Goal: Navigation & Orientation: Find specific page/section

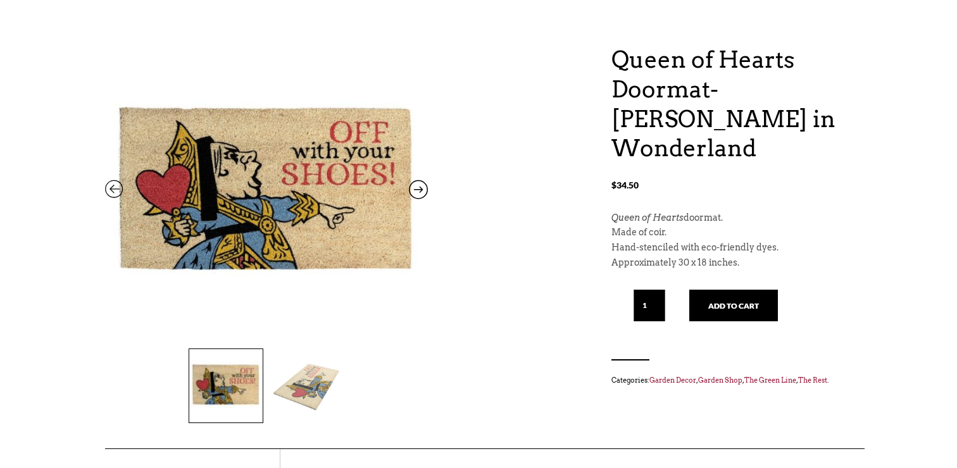
scroll to position [108, 0]
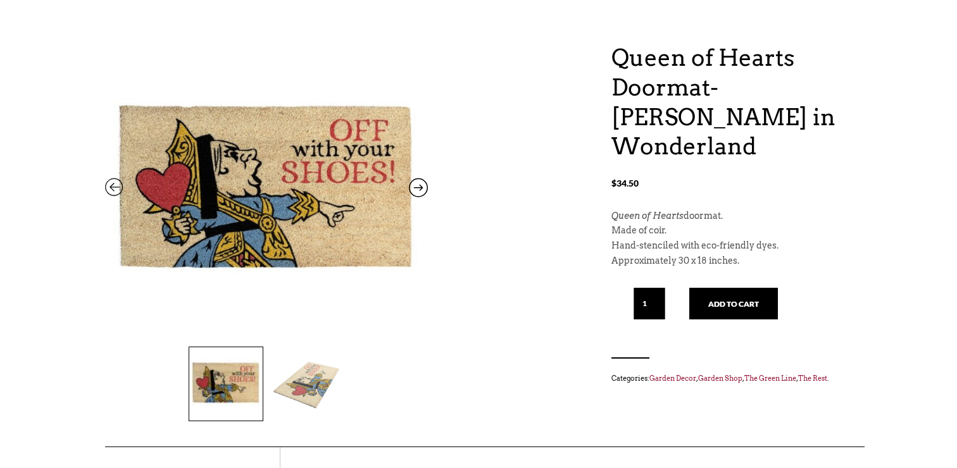
click at [324, 397] on img at bounding box center [306, 383] width 73 height 73
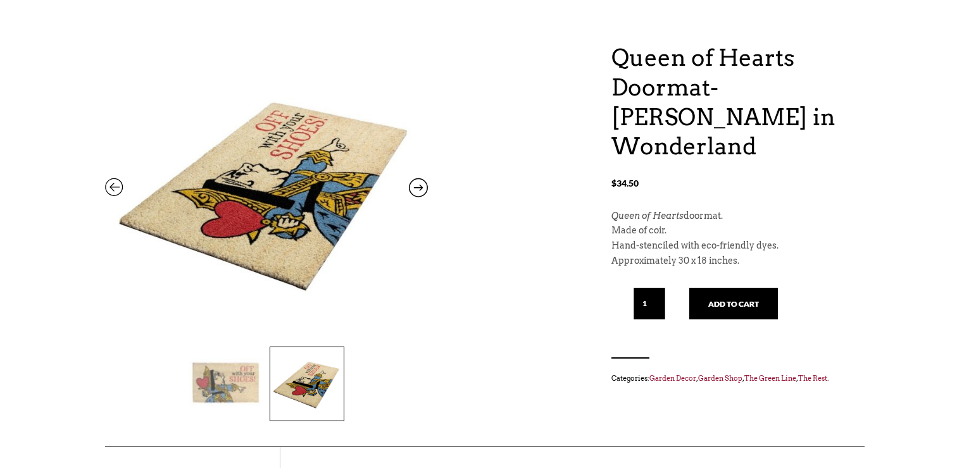
click at [255, 394] on img at bounding box center [225, 383] width 73 height 73
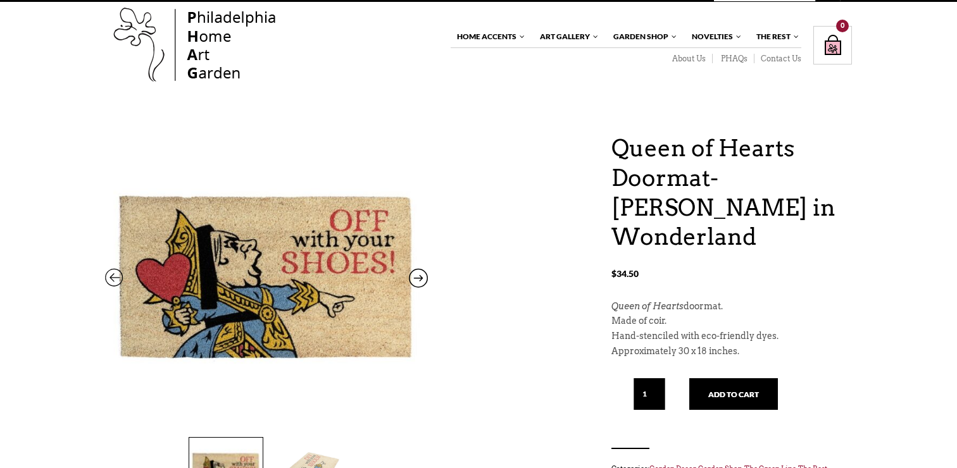
scroll to position [0, 0]
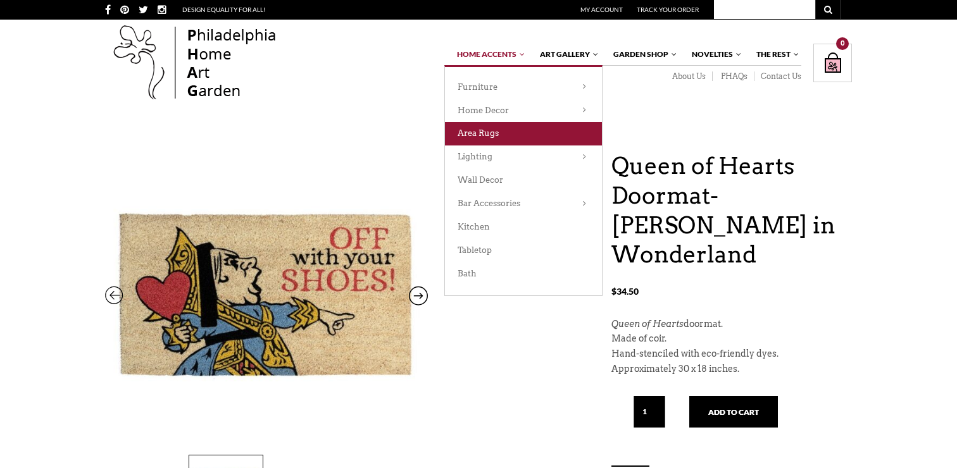
click at [494, 137] on link "Area Rugs" at bounding box center [523, 133] width 157 height 23
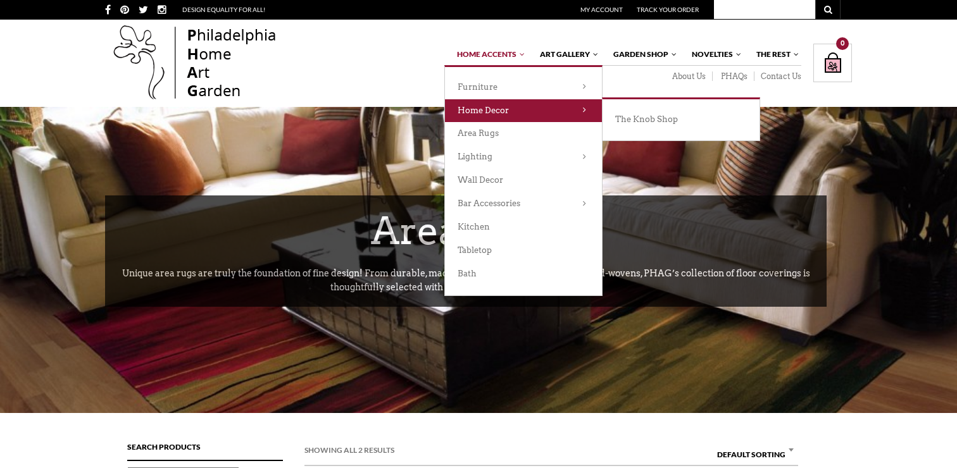
click at [513, 115] on link "Home Decor" at bounding box center [523, 110] width 157 height 23
